Goal: Task Accomplishment & Management: Manage account settings

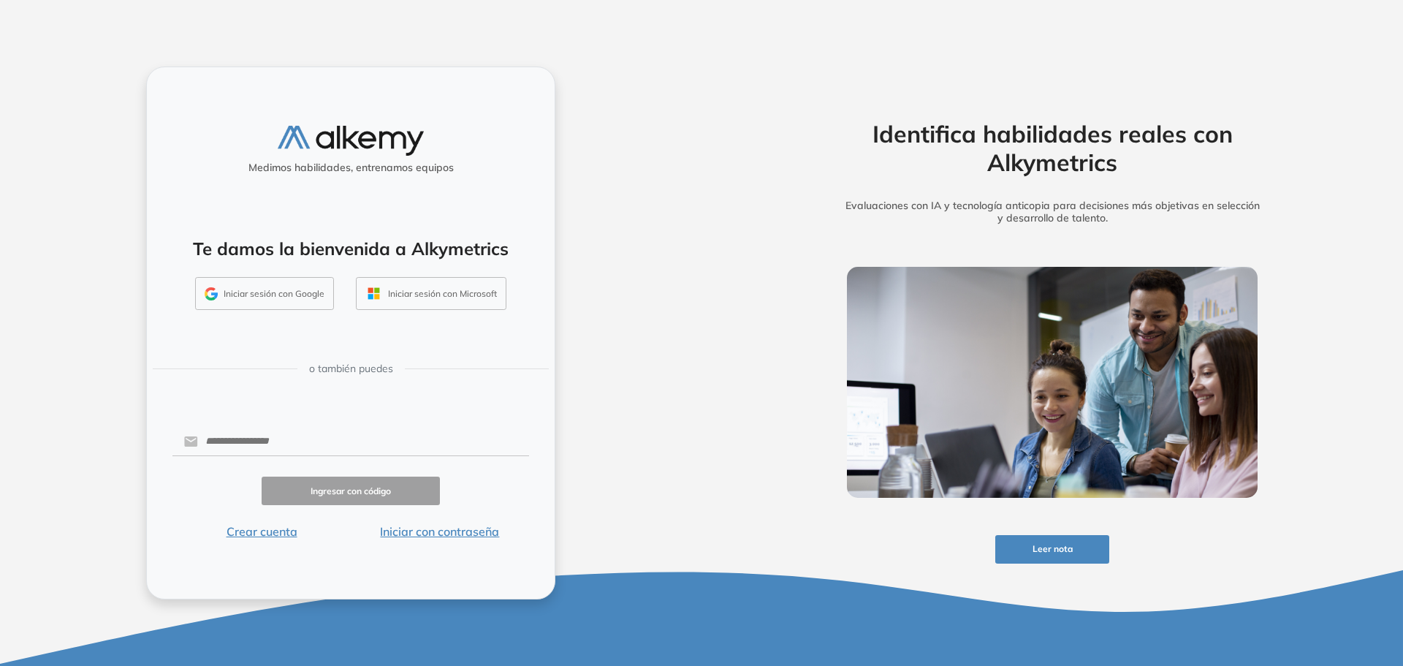
click at [297, 292] on button "Iniciar sesión con Google" at bounding box center [264, 294] width 139 height 34
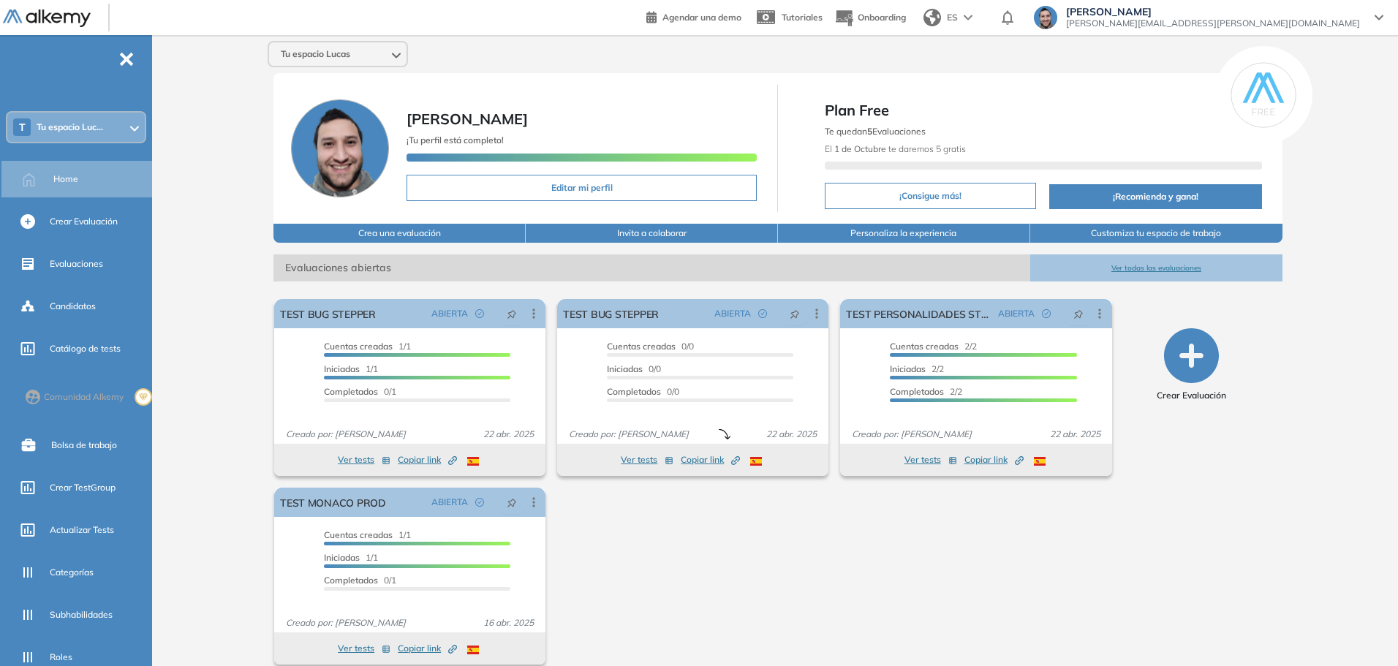
click at [211, 143] on div "Tu espacio Lucas Lucas Ruiz ¡Tu perfil está completo! Editar mi perfil Plan Fre…" at bounding box center [778, 358] width 1240 height 647
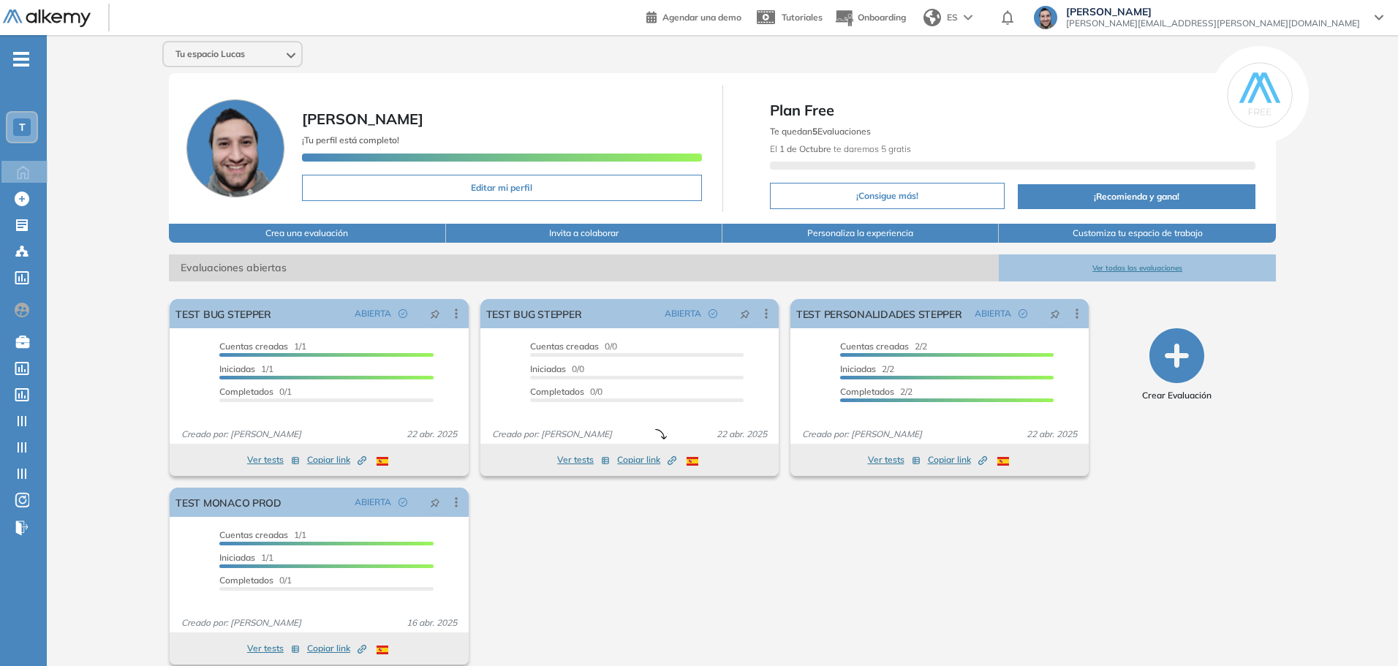
click at [27, 132] on div "T" at bounding box center [22, 127] width 18 height 18
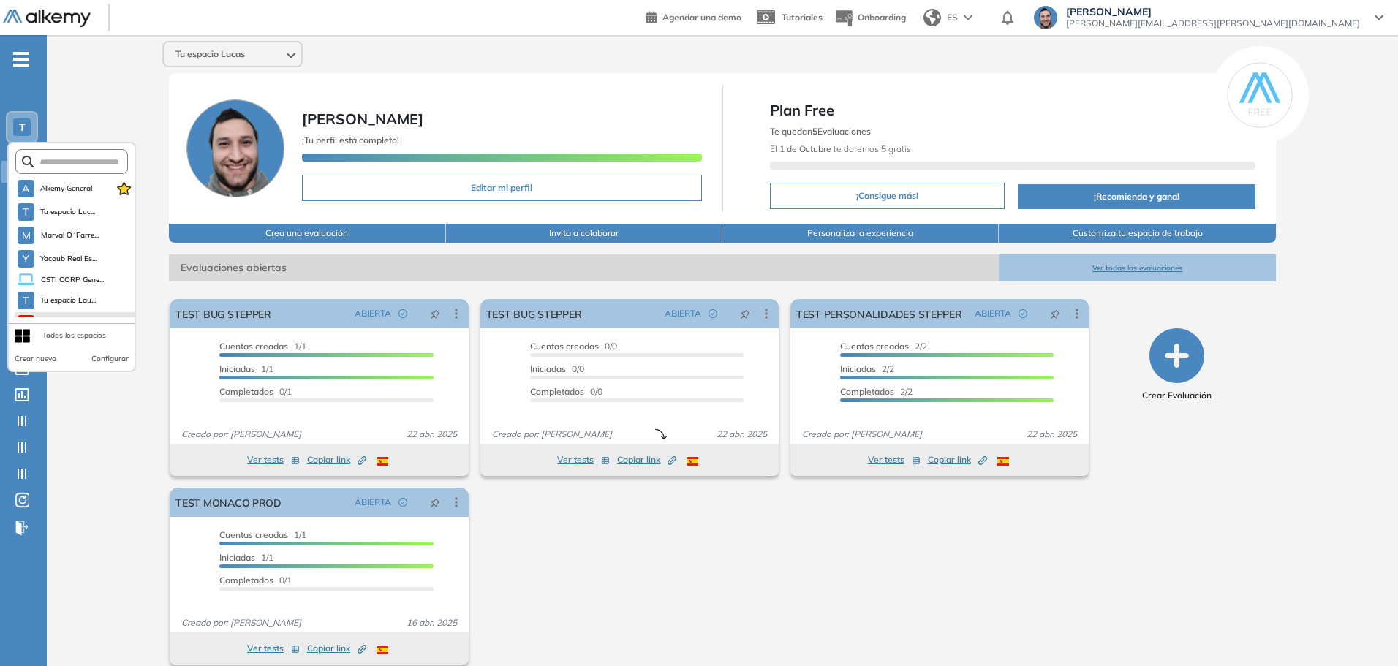
scroll to position [65, 0]
click at [69, 308] on span "Academia Comer..." at bounding box center [72, 306] width 64 height 12
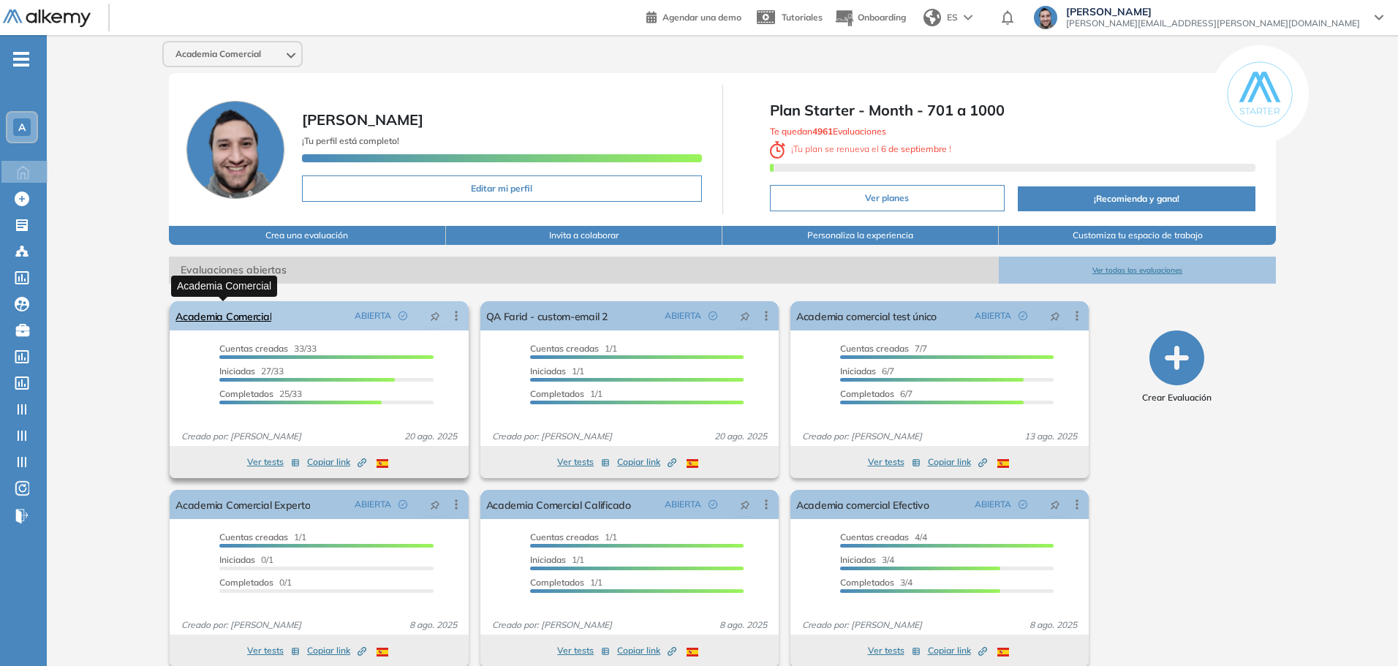
click at [240, 322] on link "Academia Comercial" at bounding box center [223, 315] width 96 height 29
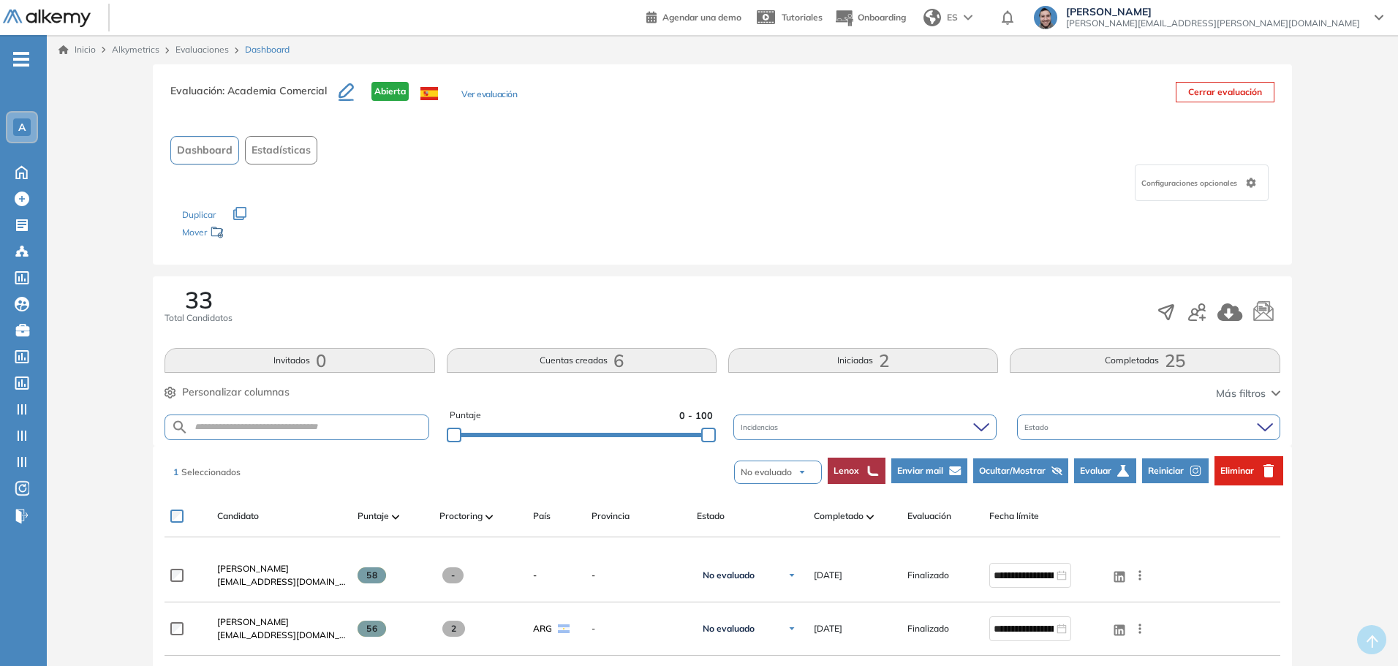
click at [1172, 469] on span "Reiniciar" at bounding box center [1166, 470] width 36 height 13
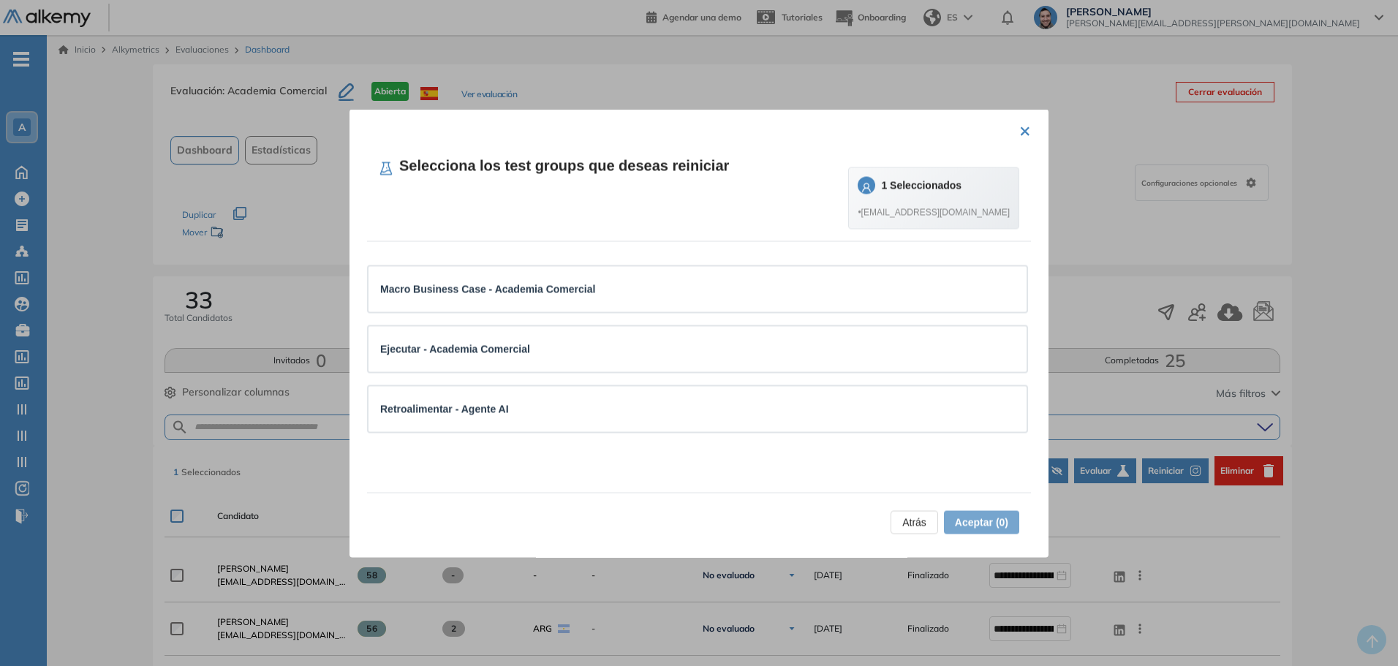
click at [906, 526] on span "Atrás" at bounding box center [914, 522] width 24 height 16
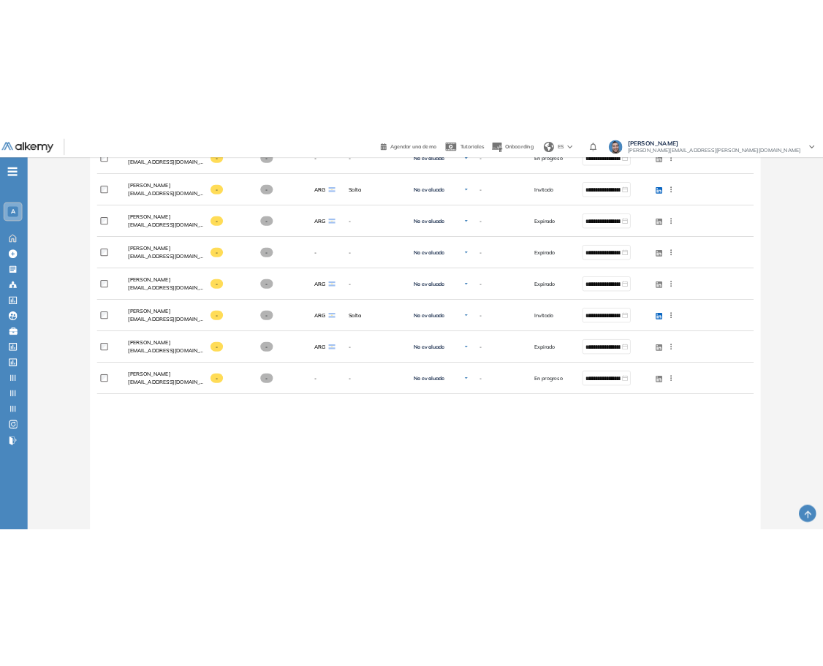
scroll to position [1931, 0]
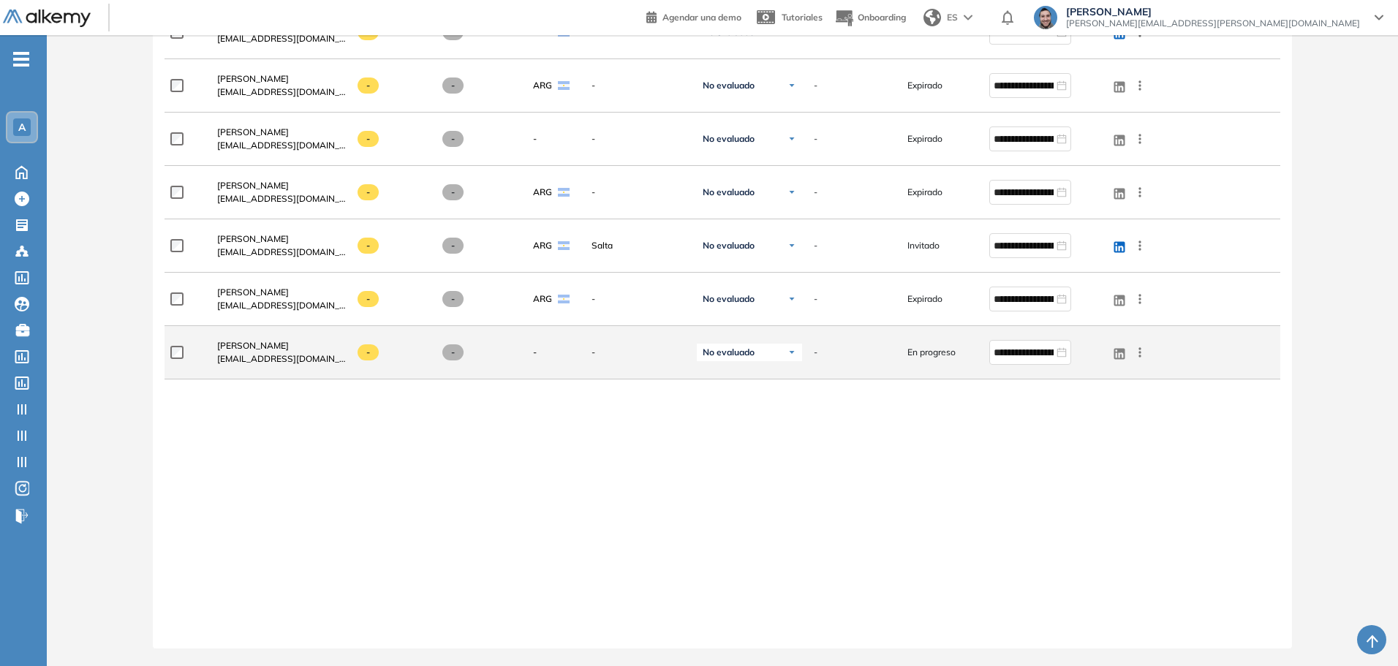
click at [1139, 354] on icon at bounding box center [1139, 352] width 15 height 15
click at [1080, 496] on span "Reiniciar" at bounding box center [1086, 496] width 43 height 13
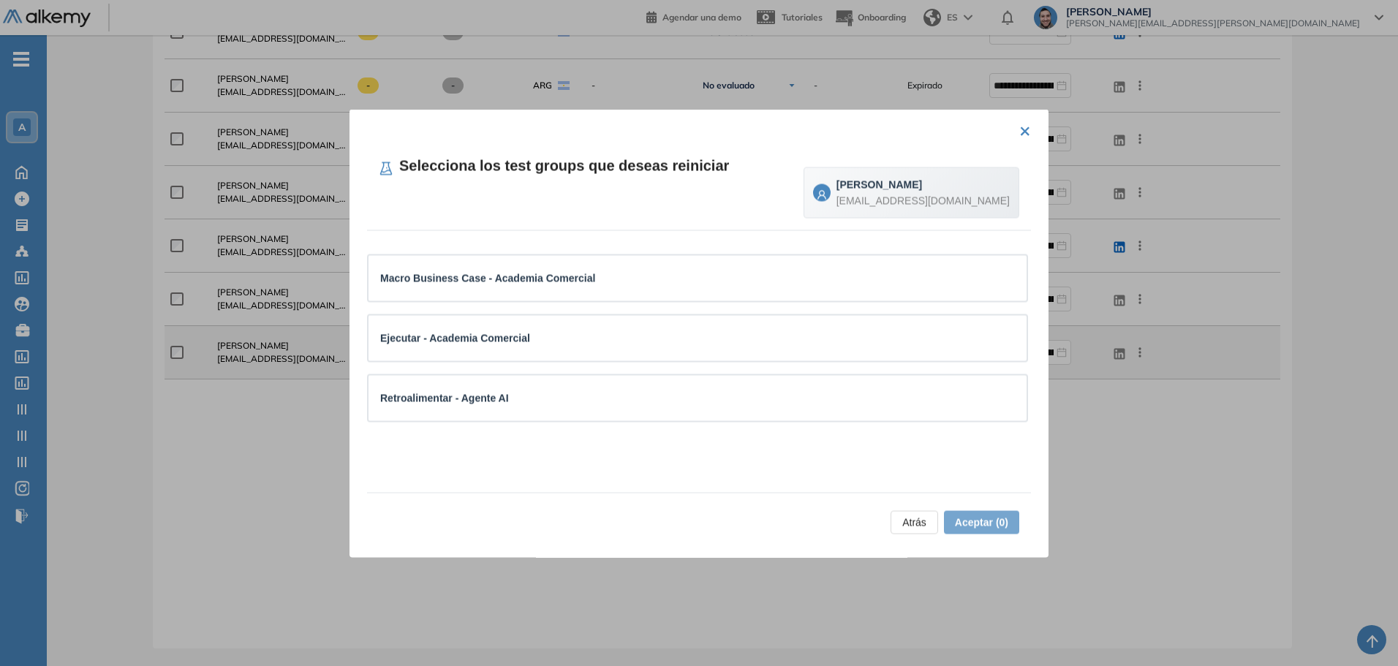
click at [905, 523] on span "Atrás" at bounding box center [914, 522] width 24 height 16
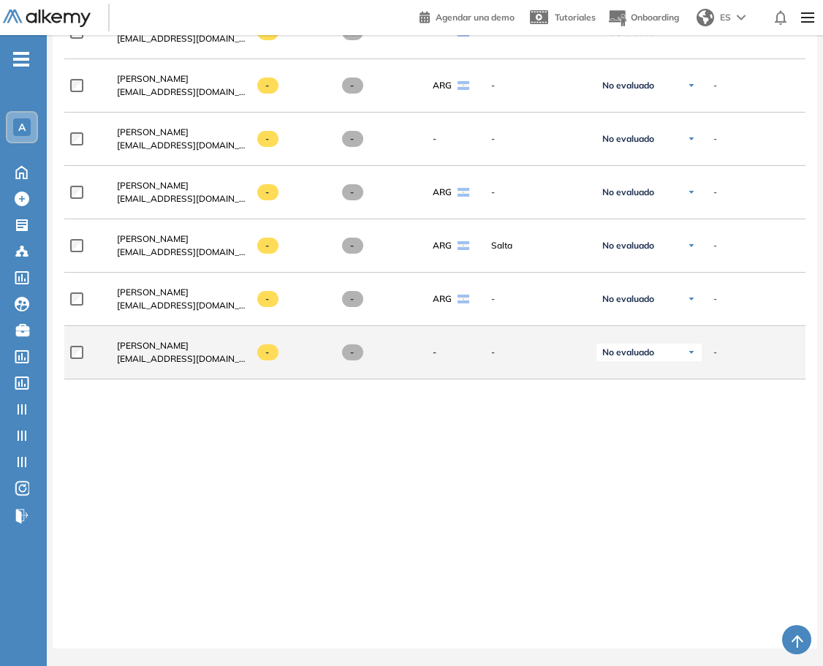
scroll to position [1942, 0]
drag, startPoint x: 577, startPoint y: 641, endPoint x: 661, endPoint y: 651, distance: 84.6
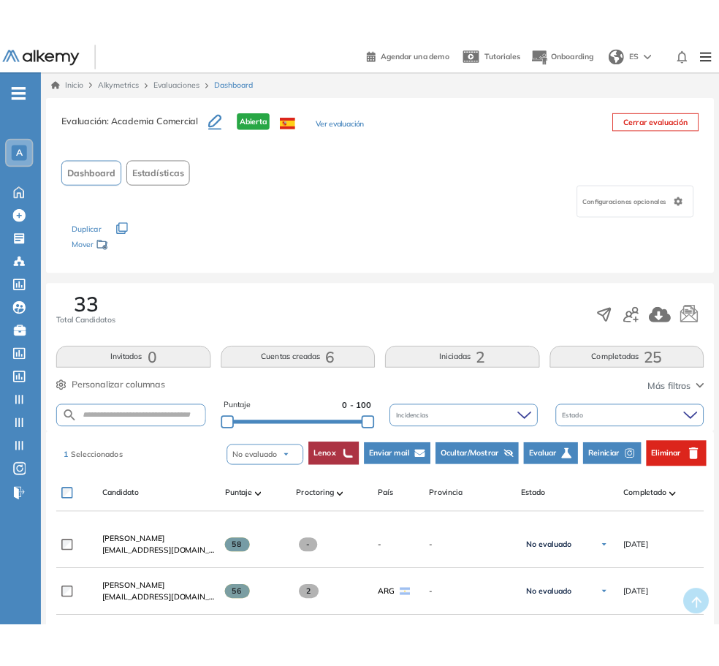
scroll to position [73, 0]
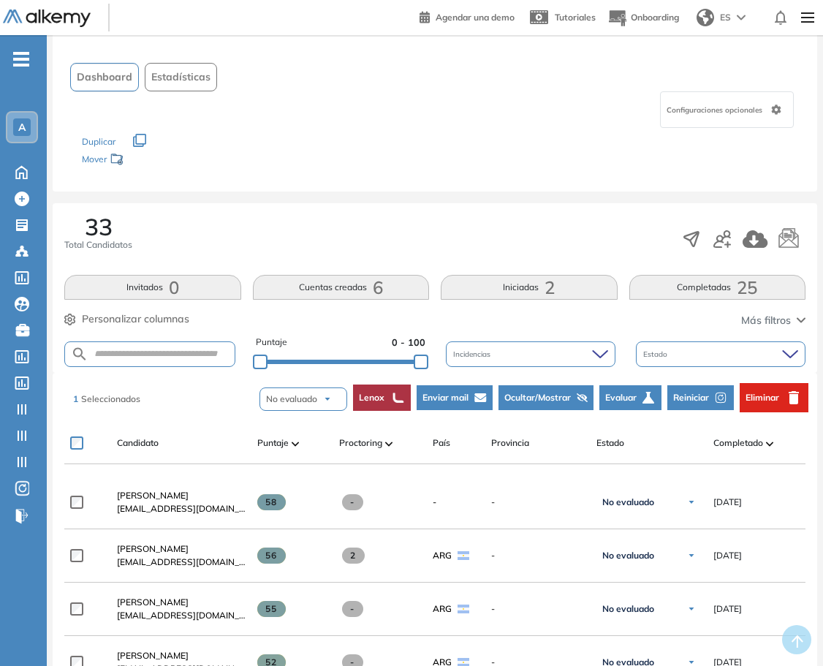
click at [689, 399] on span "Reiniciar" at bounding box center [691, 397] width 36 height 13
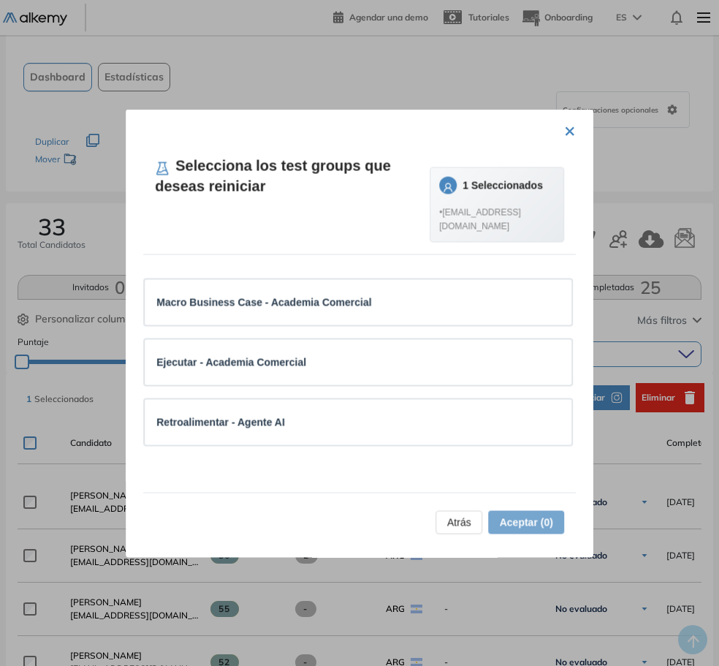
click at [574, 137] on div "× Selecciona los test groups que deseas reiniciar 1 Seleccionados • ceciliachap…" at bounding box center [360, 333] width 468 height 448
click at [568, 130] on button "×" at bounding box center [570, 129] width 12 height 29
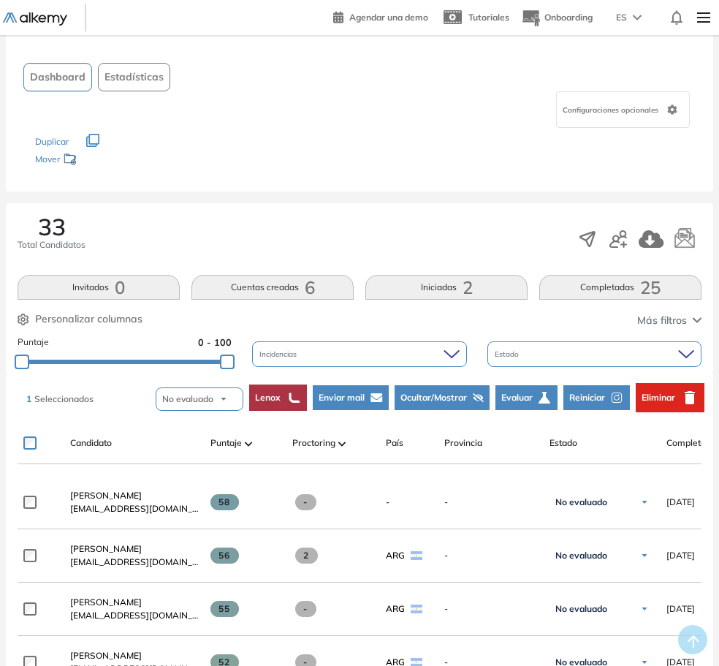
click at [699, 18] on img at bounding box center [704, 17] width 25 height 29
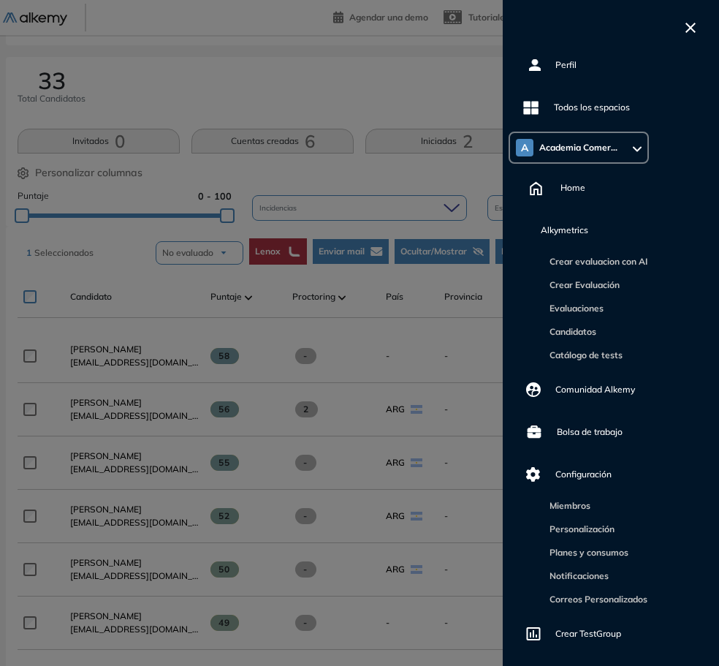
scroll to position [292, 0]
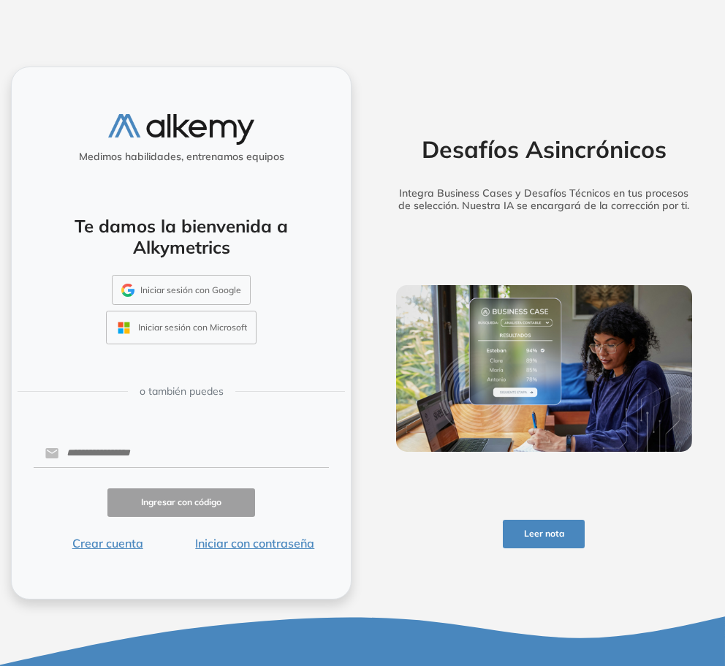
click at [213, 289] on button "Iniciar sesión con Google" at bounding box center [181, 290] width 139 height 30
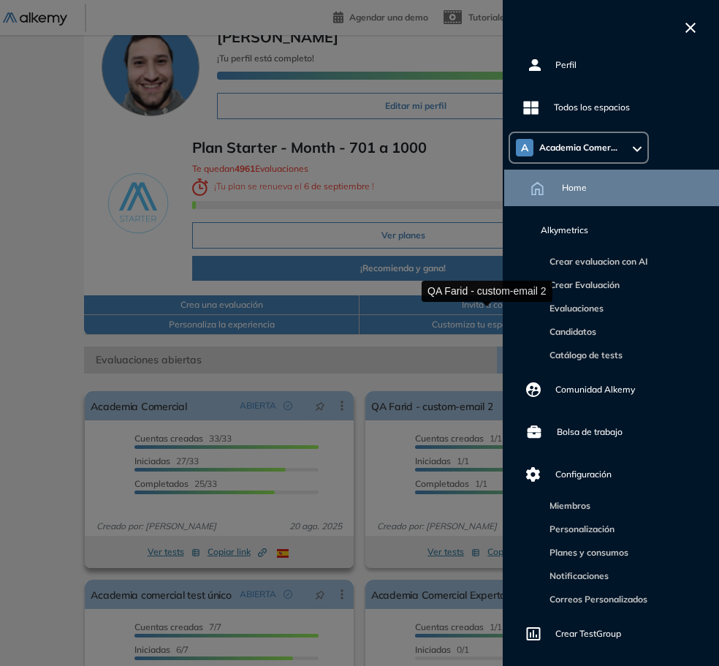
scroll to position [146, 0]
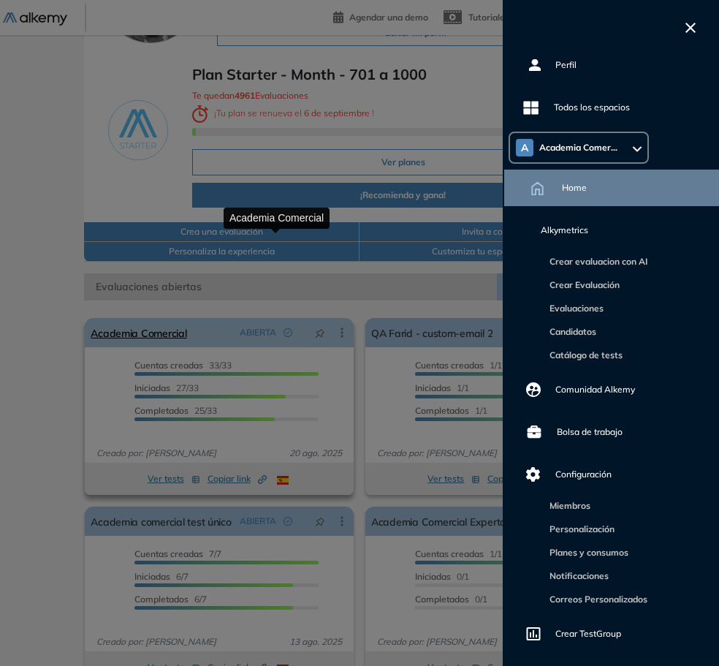
click at [186, 318] on link "Academia Comercial" at bounding box center [139, 332] width 96 height 29
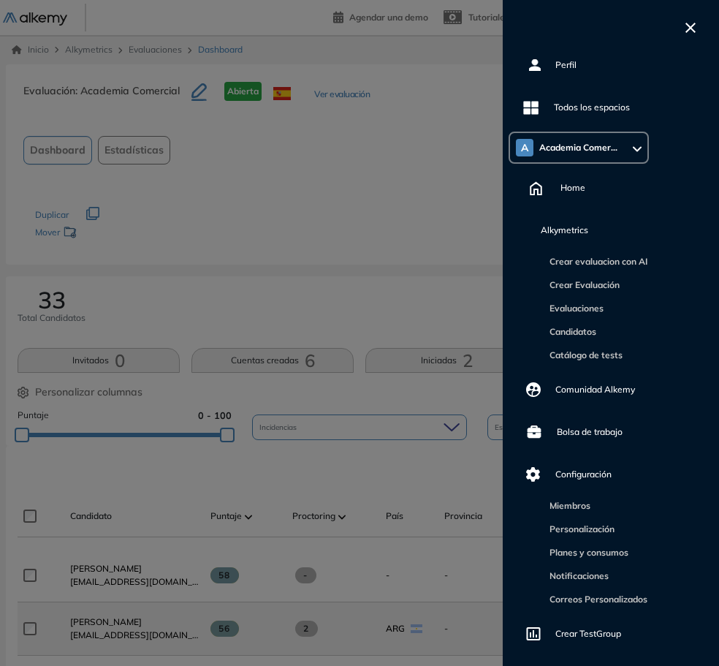
scroll to position [146, 0]
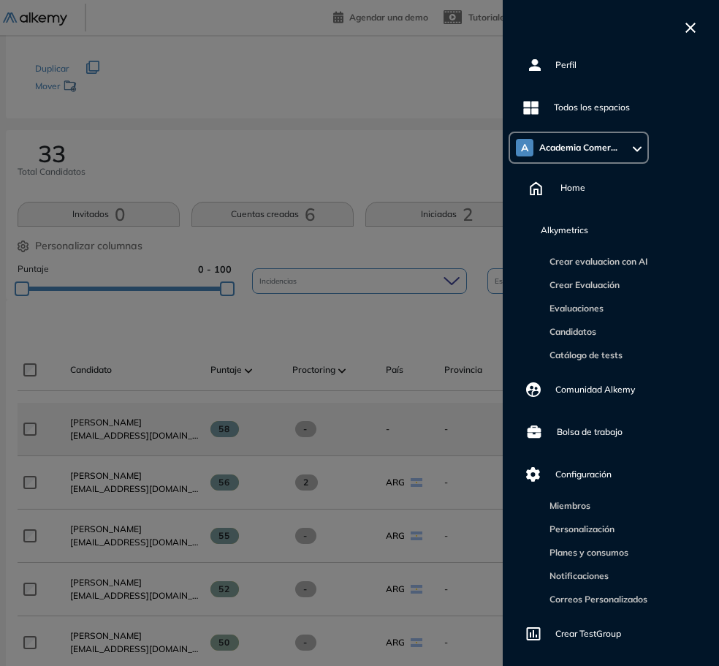
click at [177, 433] on div "**********" at bounding box center [509, 429] width 982 height 53
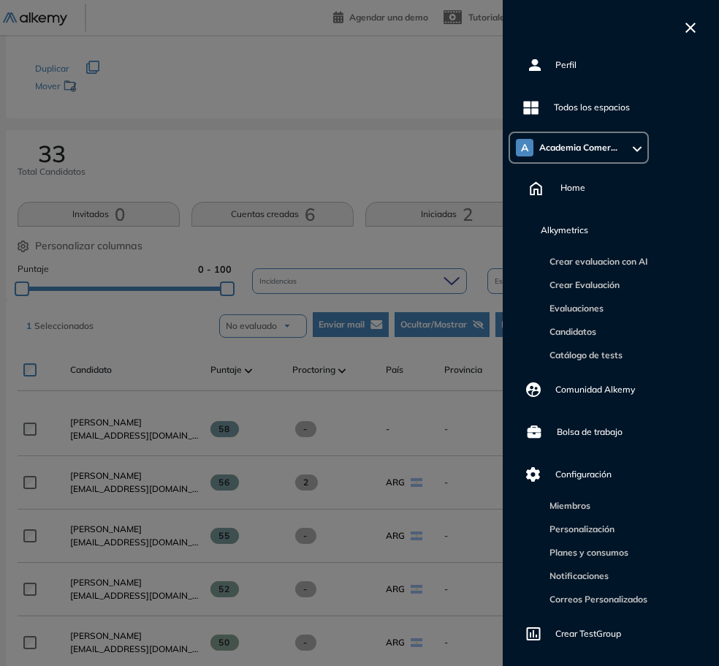
click at [630, 332] on button "Reiniciar" at bounding box center [597, 324] width 67 height 25
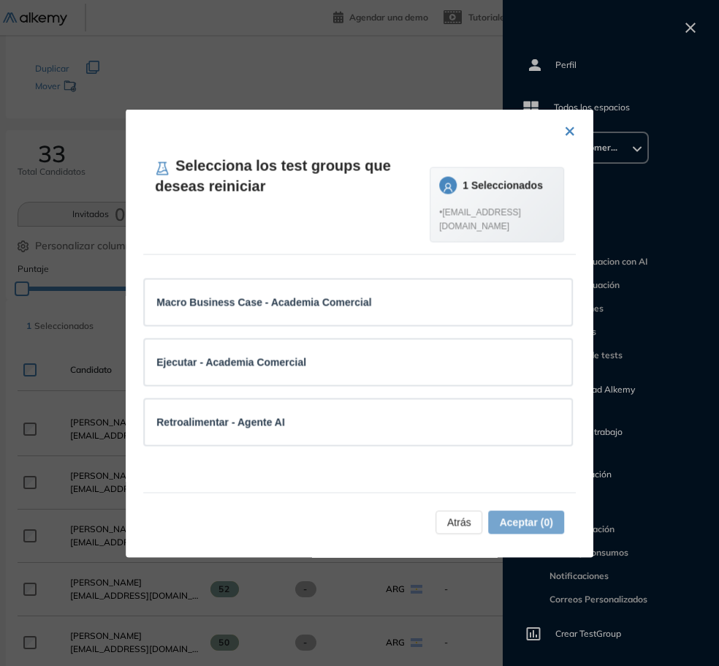
click at [566, 132] on button "×" at bounding box center [570, 129] width 12 height 29
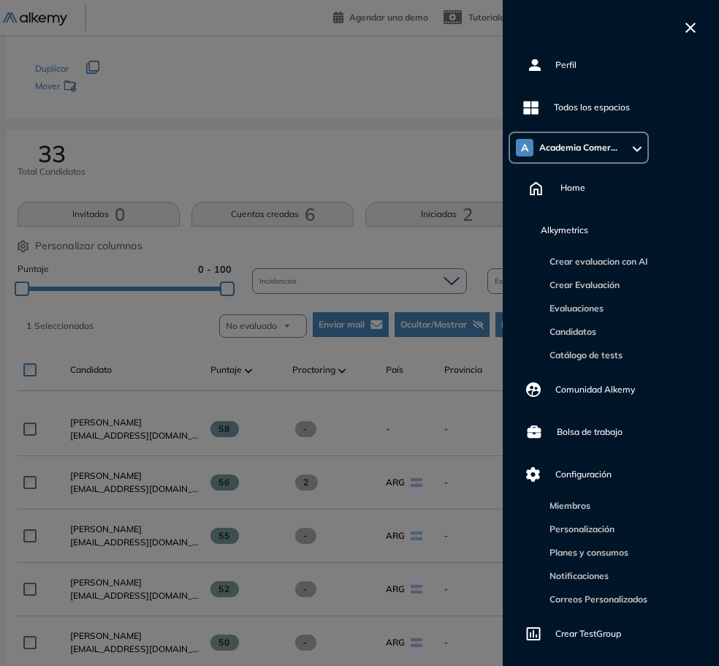
click at [605, 329] on span "Reiniciar" at bounding box center [587, 324] width 36 height 13
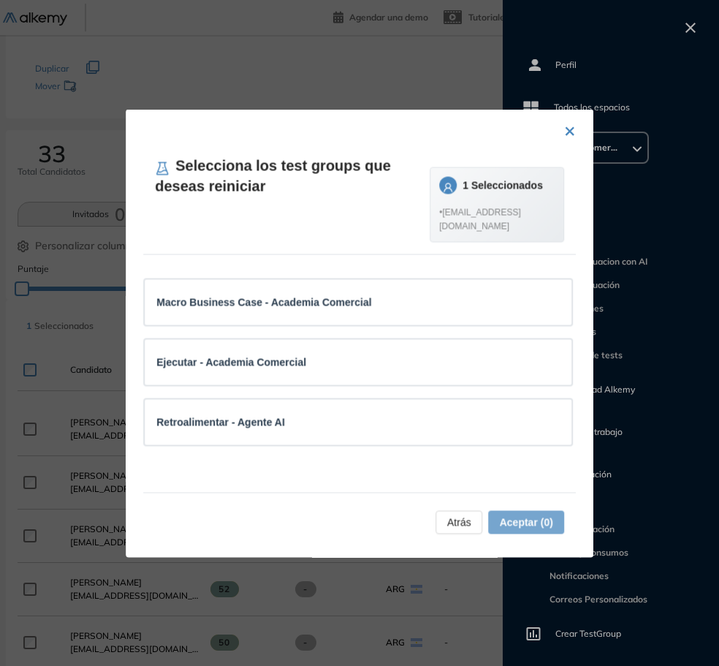
click at [564, 135] on button "×" at bounding box center [570, 129] width 12 height 29
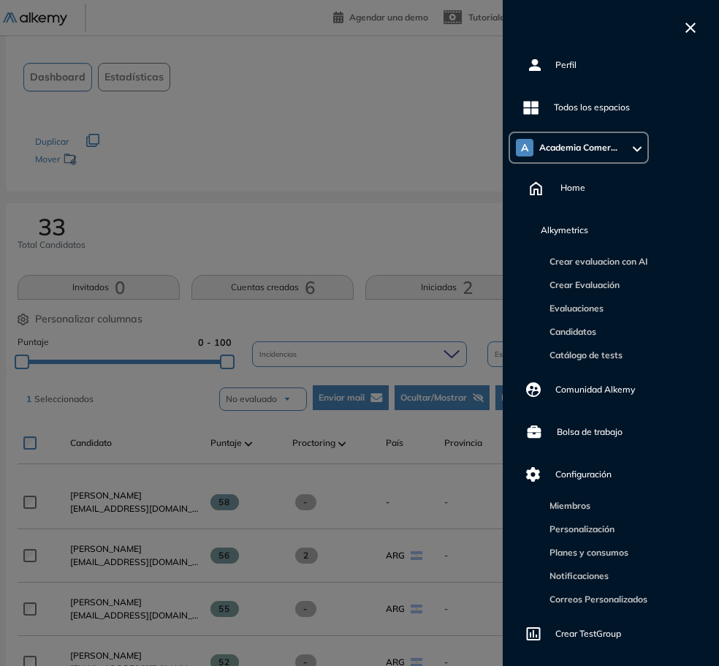
scroll to position [103, 0]
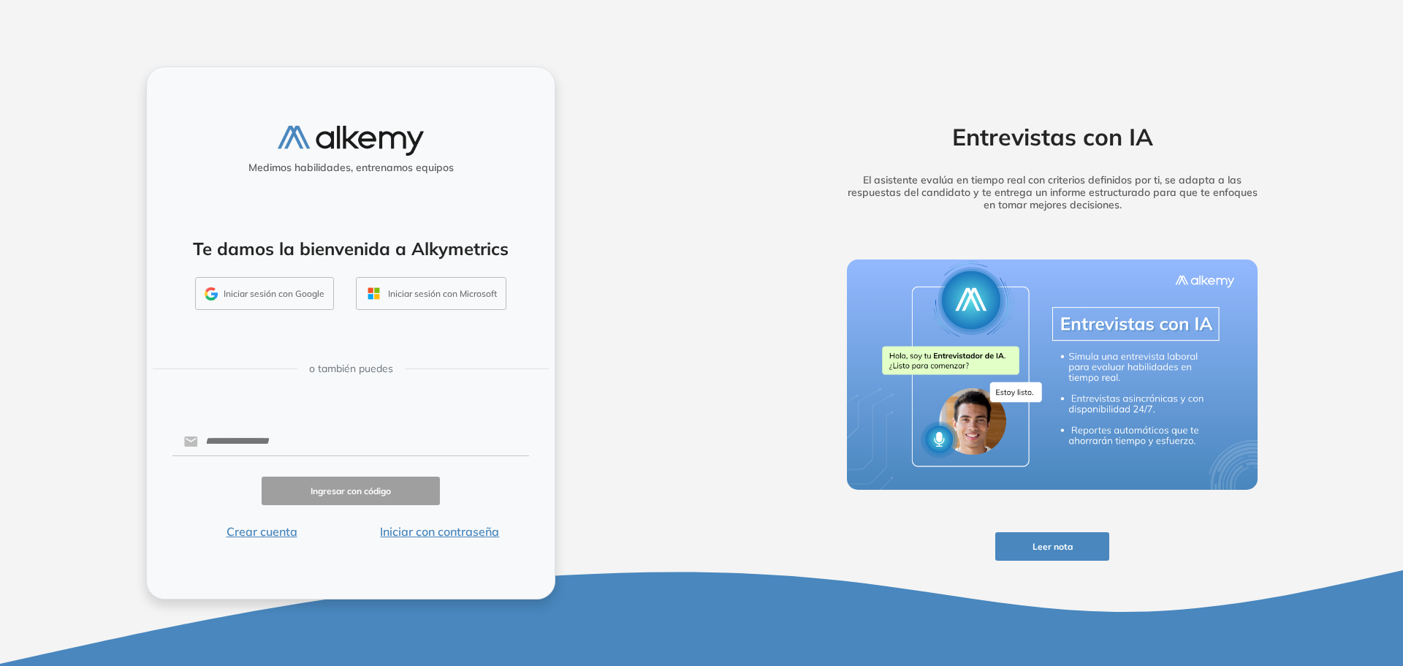
click at [468, 531] on button "Iniciar con contraseña" at bounding box center [440, 532] width 178 height 18
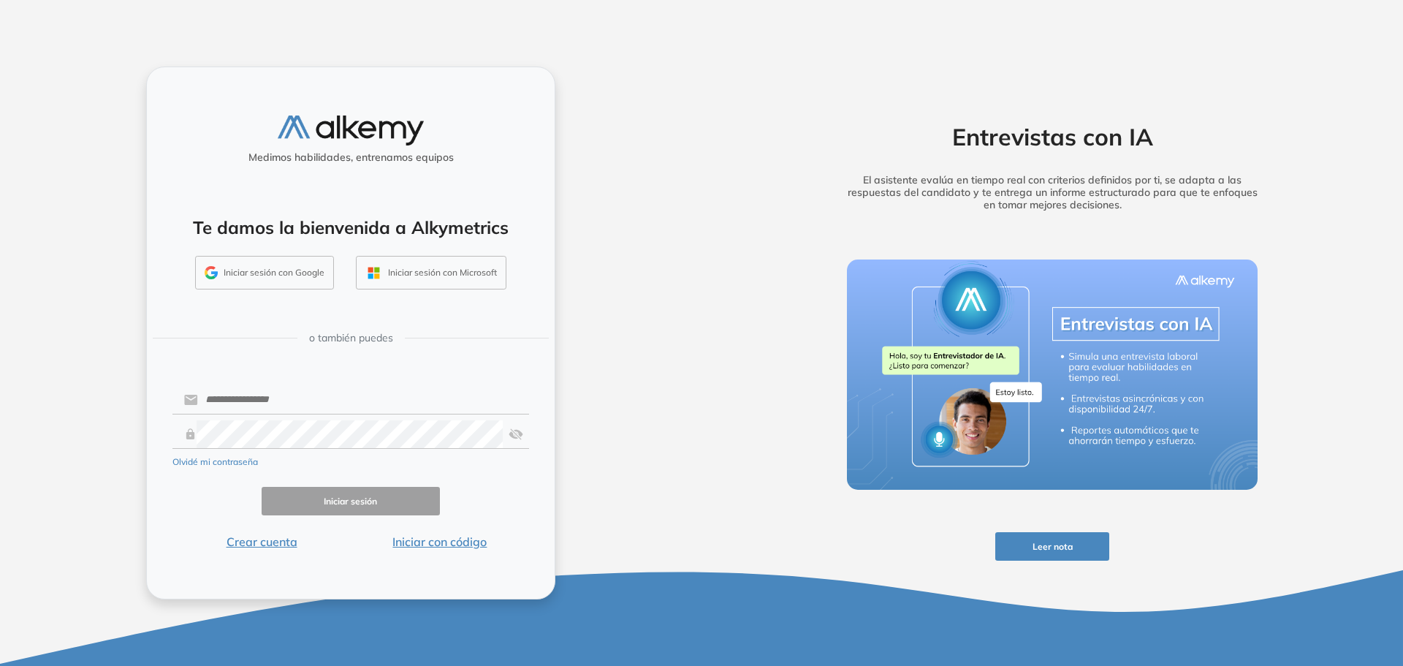
click at [420, 543] on button "Iniciar con código" at bounding box center [440, 542] width 178 height 18
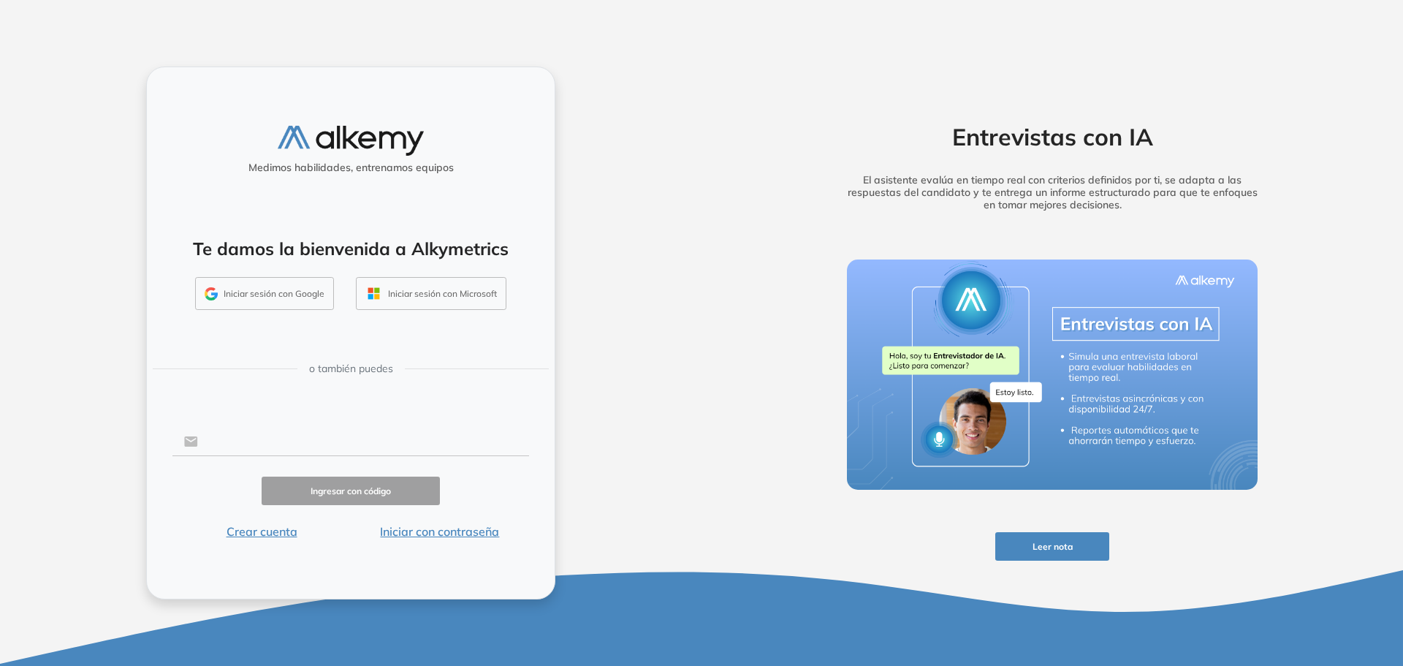
click at [284, 447] on input "text" at bounding box center [363, 442] width 331 height 28
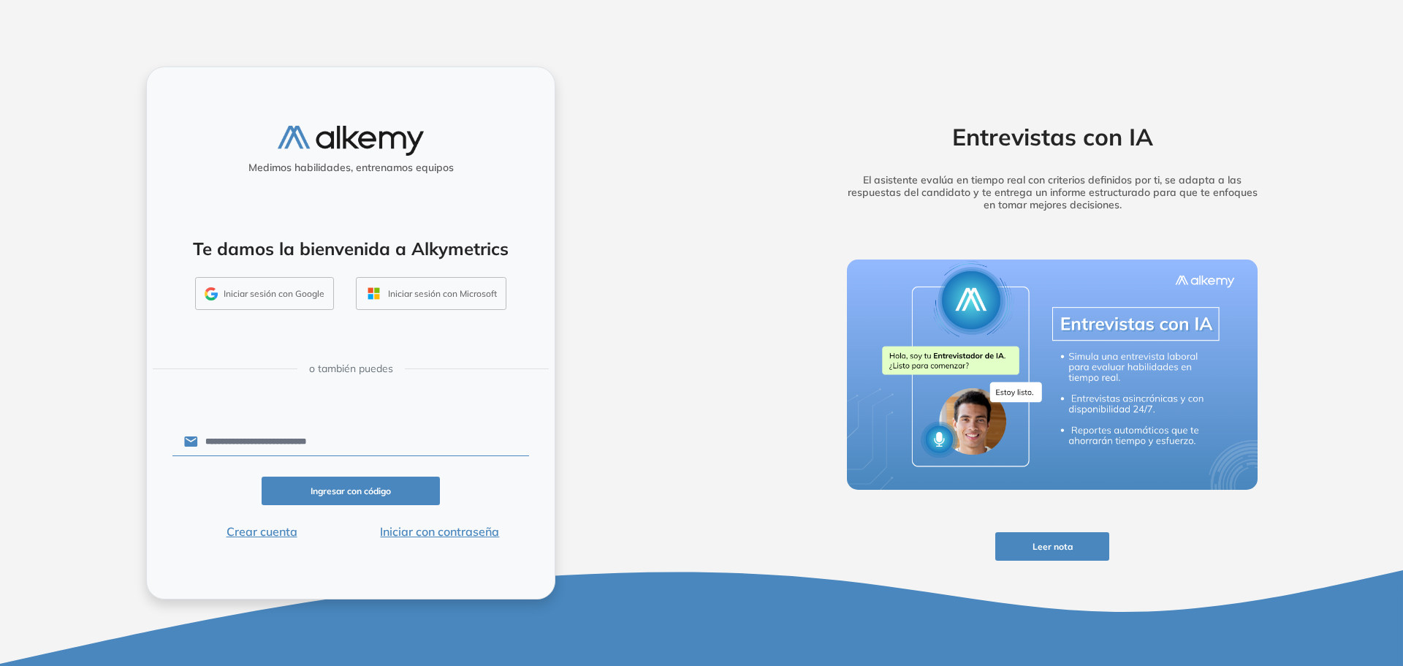
drag, startPoint x: 254, startPoint y: 442, endPoint x: 546, endPoint y: 452, distance: 292.6
click at [546, 452] on div "**********" at bounding box center [350, 333] width 409 height 533
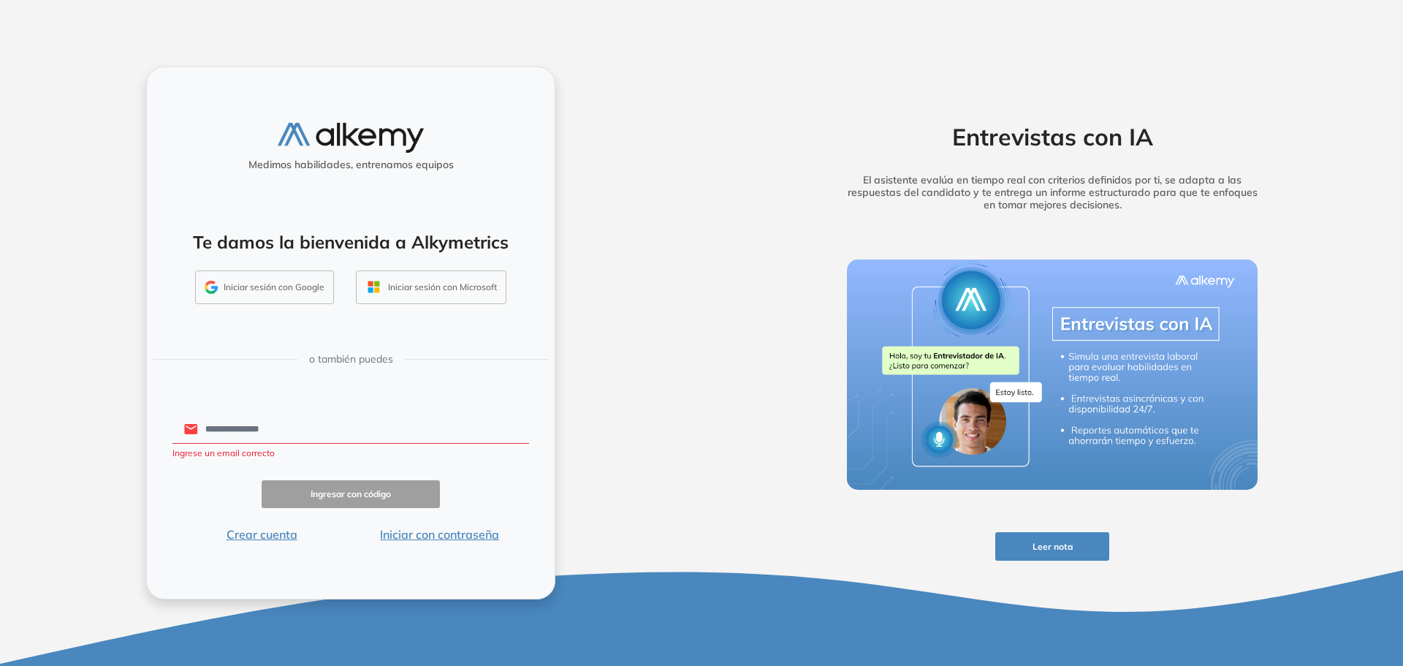
type input "**********"
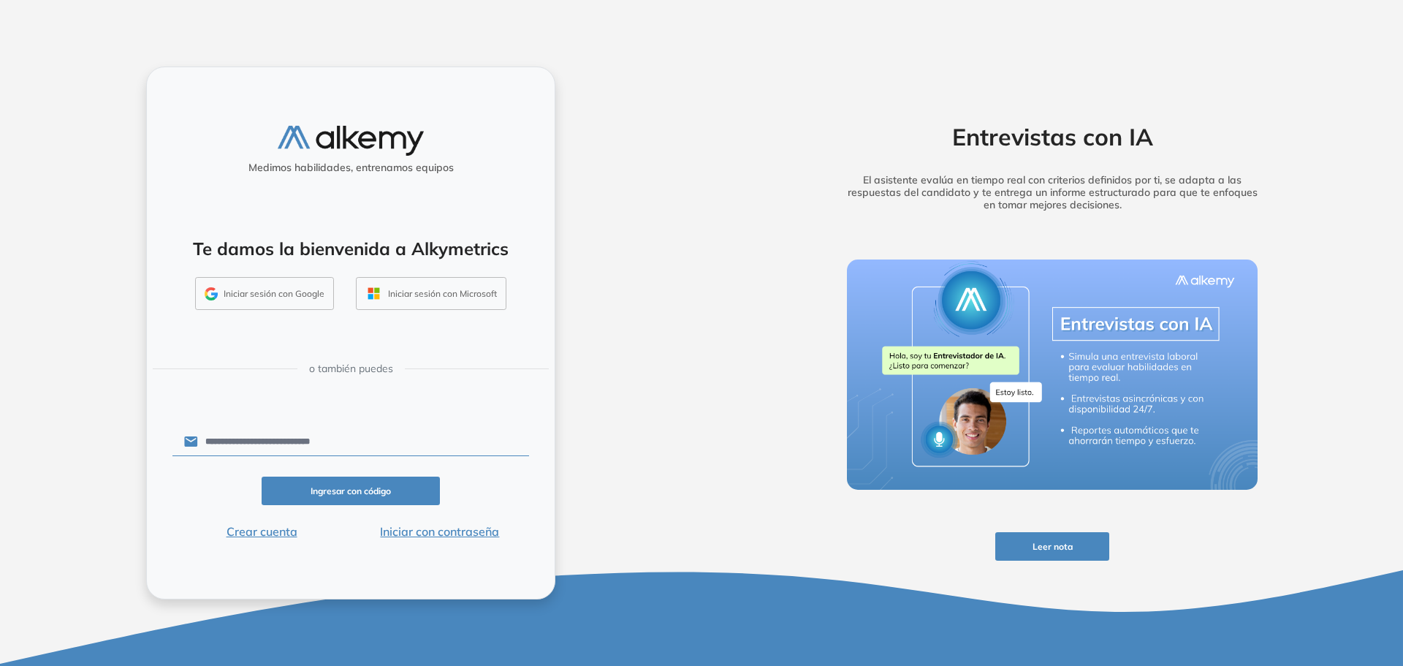
click at [390, 492] on button "Ingresar con código" at bounding box center [351, 491] width 178 height 29
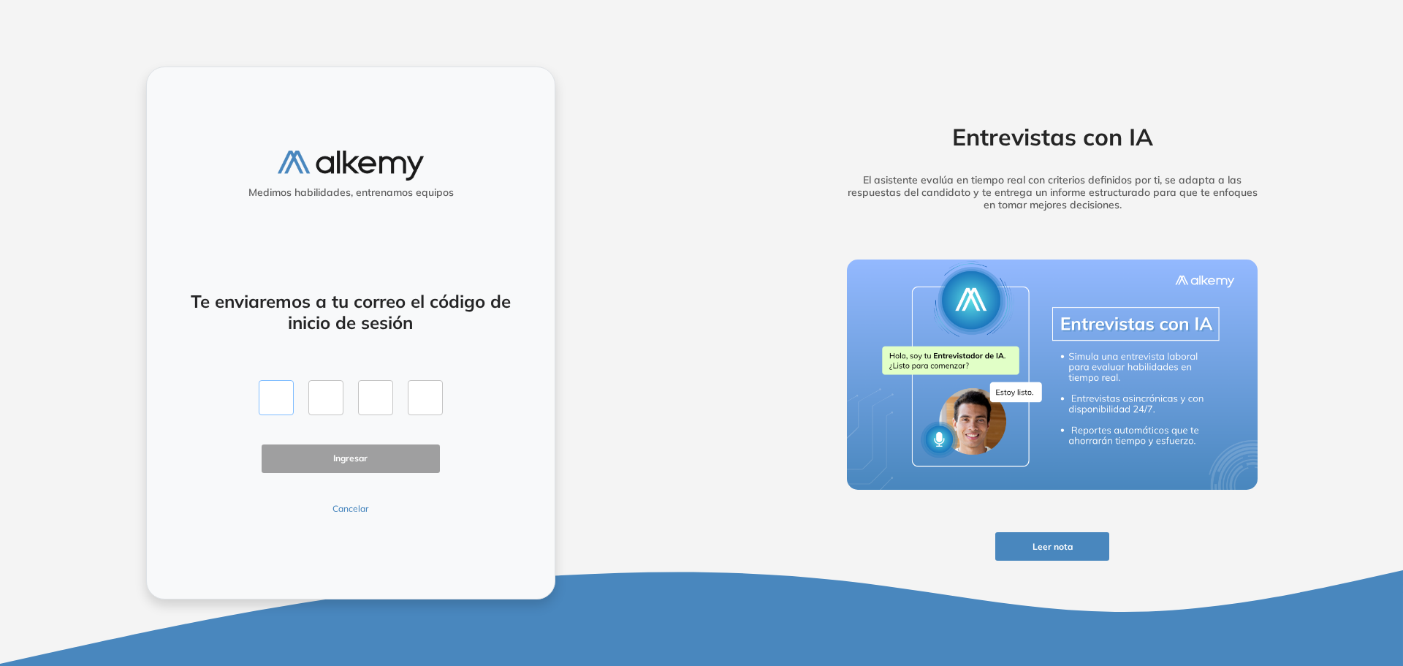
click at [272, 405] on input "text" at bounding box center [276, 397] width 35 height 35
paste input "*"
type input "*"
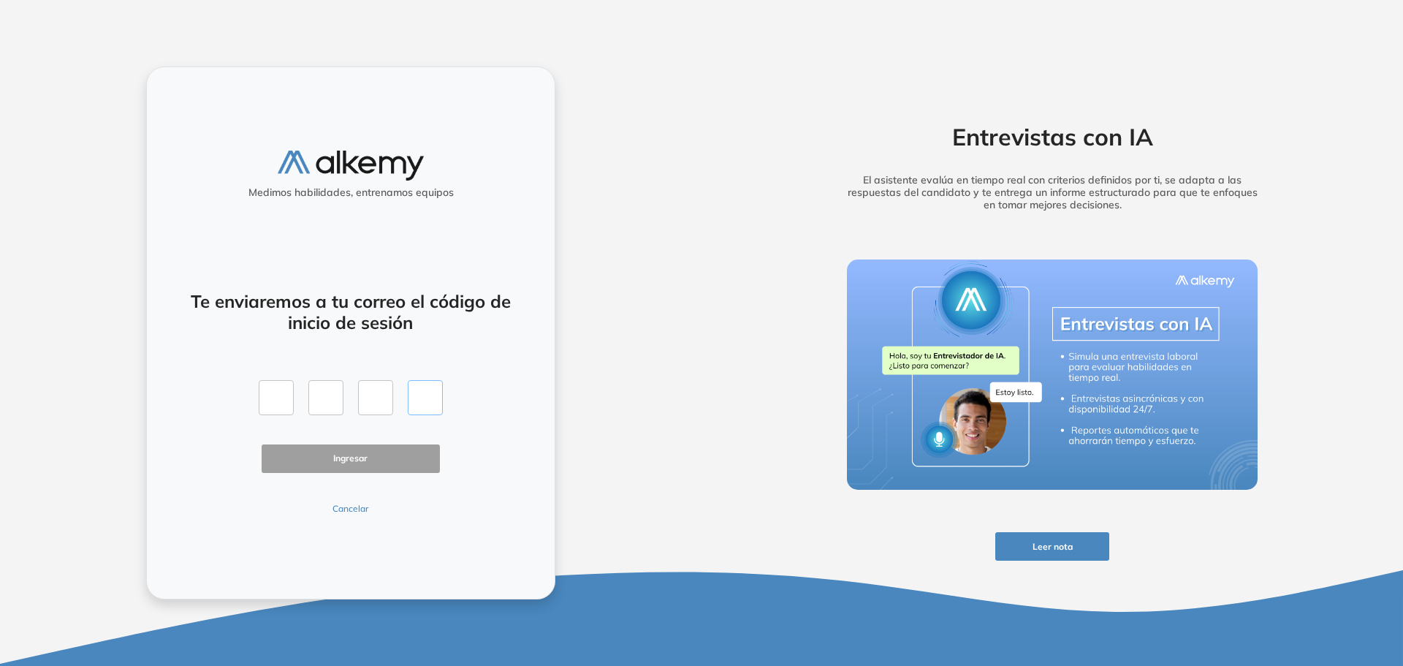
type input "*"
click at [352, 462] on button "Ingresar" at bounding box center [351, 458] width 178 height 29
